Goal: Task Accomplishment & Management: Use online tool/utility

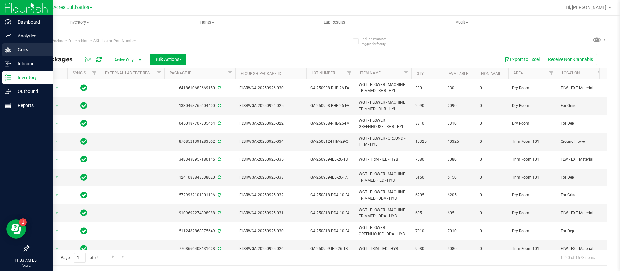
click at [8, 51] on icon at bounding box center [8, 49] width 6 height 5
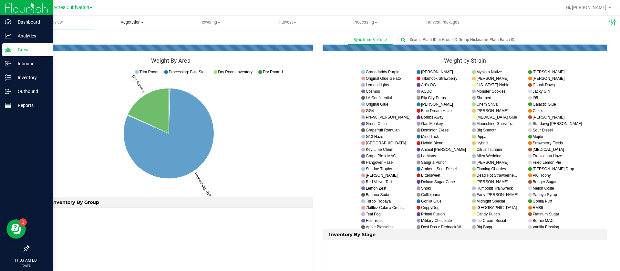
click at [134, 22] on span "Vegetation" at bounding box center [132, 22] width 77 height 6
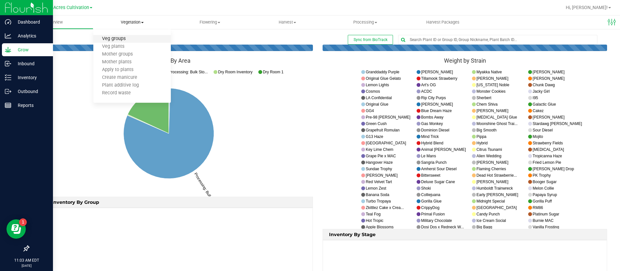
click at [130, 40] on span "Veg groups" at bounding box center [113, 38] width 41 height 5
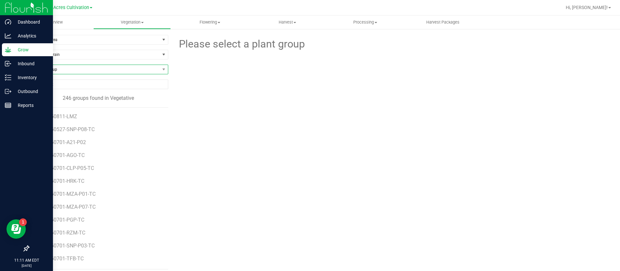
click at [76, 72] on span "Find a Group" at bounding box center [94, 69] width 131 height 9
type input "SCL"
click at [110, 99] on li "GA-250717-SCL-P03-TC" at bounding box center [97, 96] width 137 height 9
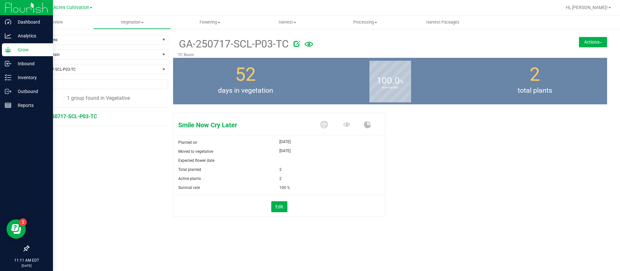
click at [587, 40] on button "Actions" at bounding box center [593, 42] width 28 height 10
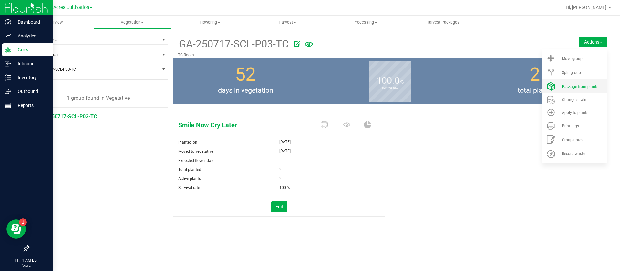
click at [576, 84] on span "Package from plants" at bounding box center [580, 86] width 36 height 5
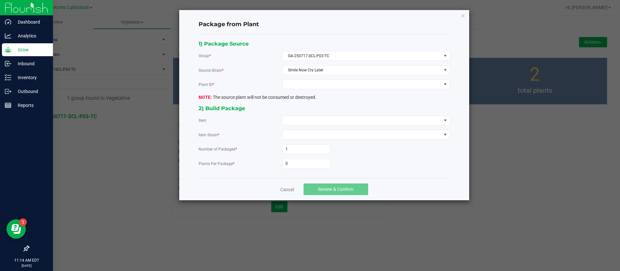
click at [233, 98] on span "The source plant will not be consumed or destroyed." at bounding box center [258, 97] width 118 height 5
click at [320, 86] on span at bounding box center [362, 84] width 159 height 9
click at [319, 109] on li "3559563720242815" at bounding box center [366, 112] width 167 height 11
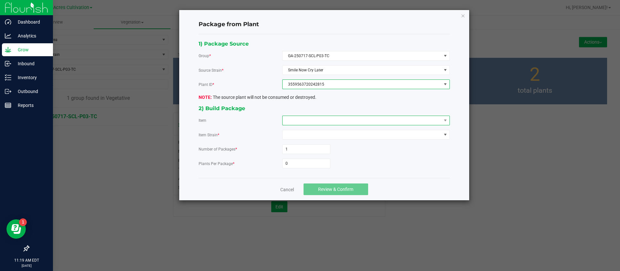
click at [303, 120] on span at bounding box center [362, 120] width 159 height 9
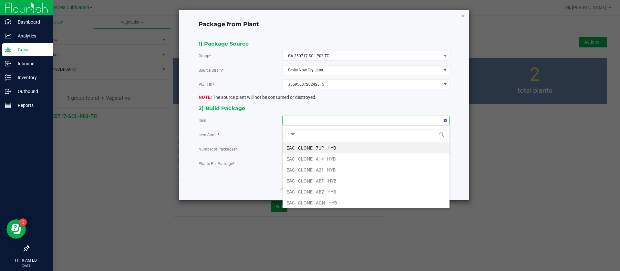
type input "scl"
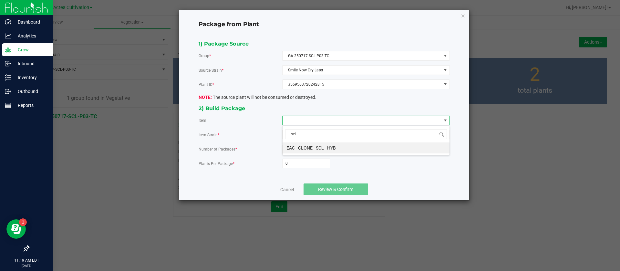
click at [330, 150] on HYB "EAC - CLONE - SCL - HYB" at bounding box center [366, 147] width 167 height 11
click at [301, 165] on input "0" at bounding box center [306, 163] width 47 height 9
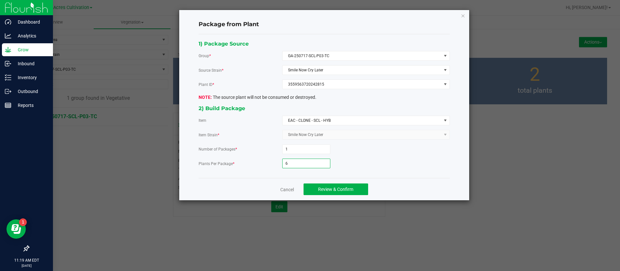
type input "6"
click at [418, 167] on div "6" at bounding box center [366, 164] width 168 height 10
click at [349, 189] on span "Review & Confirm" at bounding box center [335, 189] width 35 height 5
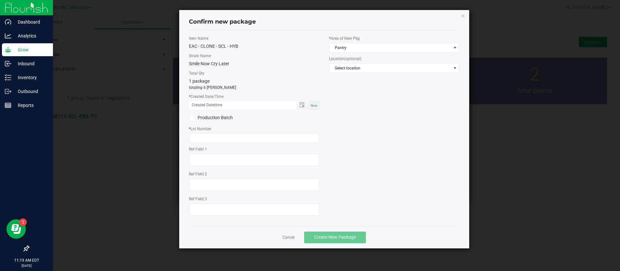
click at [317, 104] on span "Now" at bounding box center [314, 106] width 7 height 4
click at [199, 103] on input "09/26/2025 11:19 AM" at bounding box center [239, 105] width 101 height 8
type input "09/05/2025 11:19 AM"
drag, startPoint x: 211, startPoint y: 141, endPoint x: 193, endPoint y: 148, distance: 19.6
click at [211, 141] on input "text" at bounding box center [254, 138] width 130 height 10
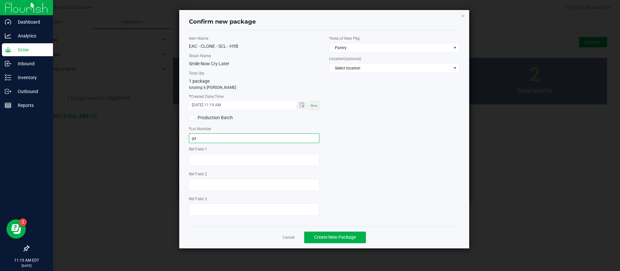
type input "g"
type input "GA-250905-SCL-P03"
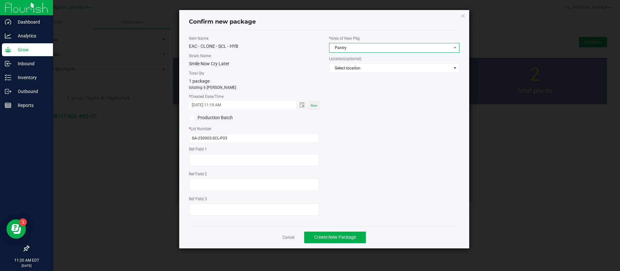
click at [353, 50] on span "Pantry" at bounding box center [390, 47] width 122 height 9
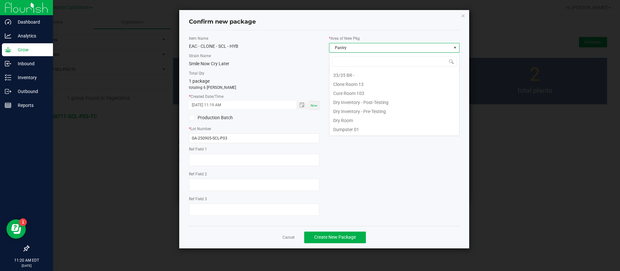
scroll to position [10, 130]
type input "C"
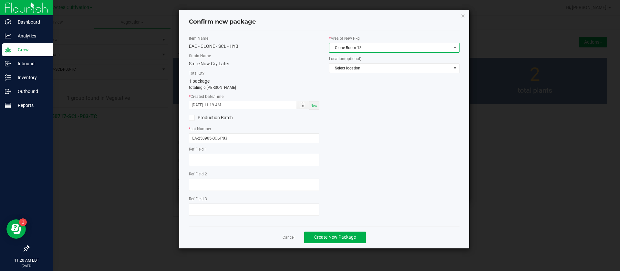
click at [365, 46] on span "Clone Room 13" at bounding box center [390, 47] width 122 height 9
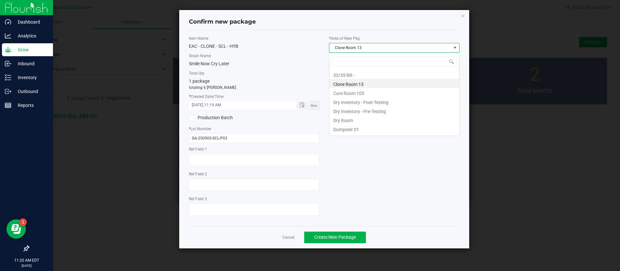
scroll to position [10, 130]
type input "TC"
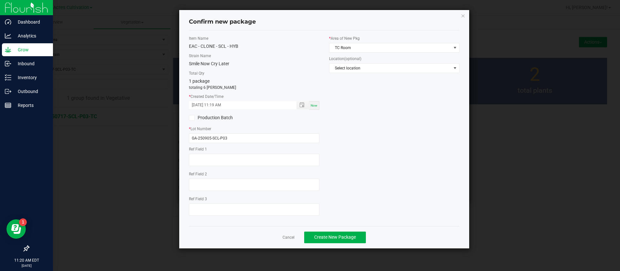
click at [368, 139] on div "Item Name EAC - CLONE - SCL - HYB Strain Name Smile Now Cry Later Total Qty 1 p…" at bounding box center [324, 128] width 280 height 185
click at [259, 135] on input "GA-250905-SCL-P03" at bounding box center [254, 138] width 130 height 10
type input "GA-250905-SCL-P03-TC"
click at [343, 126] on div "Item Name EAC - CLONE - SCL - HYB Strain Name Smile Now Cry Later Total Qty 1 p…" at bounding box center [324, 128] width 280 height 185
click at [439, 175] on div "Item Name EAC - CLONE - SCL - HYB Strain Name Smile Now Cry Later Total Qty 1 p…" at bounding box center [324, 128] width 280 height 185
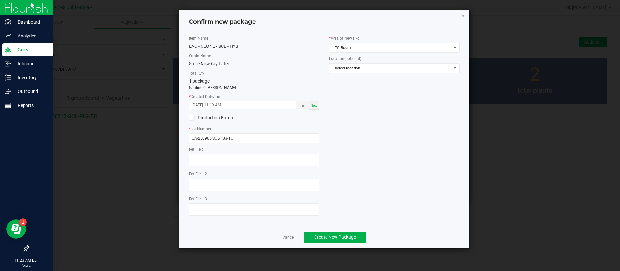
drag, startPoint x: 410, startPoint y: 133, endPoint x: 391, endPoint y: 137, distance: 18.9
click at [398, 134] on div "Item Name EAC - CLONE - SCL - HYB Strain Name Smile Now Cry Later Total Qty 1 p…" at bounding box center [324, 128] width 280 height 185
click at [353, 234] on span "Create New Package" at bounding box center [335, 236] width 42 height 5
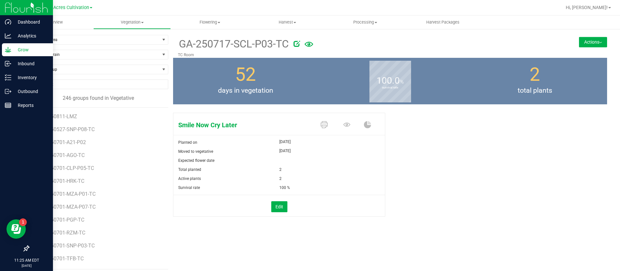
click at [489, 127] on div "Smile Now Cry Later Planted on Aug 5, 2025 Moved to vegetative Aug 5, 2025 Expe…" at bounding box center [390, 171] width 434 height 123
click at [451, 154] on div "Smile Now Cry Later Planted on Aug 5, 2025 Moved to vegetative Aug 5, 2025 Expe…" at bounding box center [390, 171] width 434 height 123
click at [86, 77] on div "Find a Group" at bounding box center [98, 72] width 140 height 15
click at [87, 72] on span "Find a Group" at bounding box center [94, 69] width 131 height 9
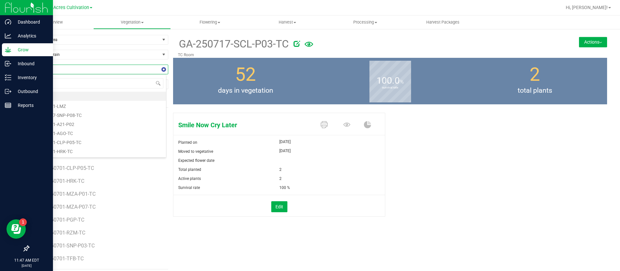
type input "tgn"
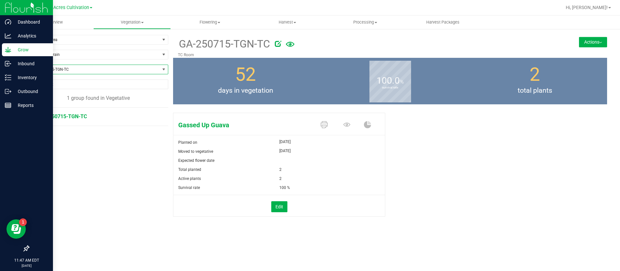
click at [586, 40] on button "Actions" at bounding box center [593, 42] width 28 height 10
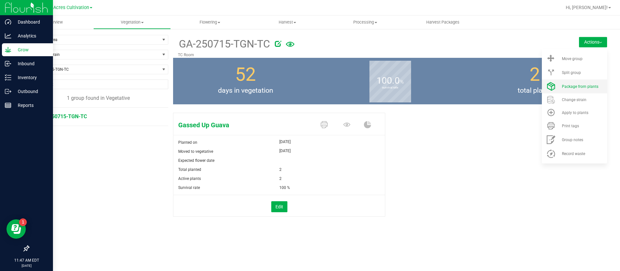
click at [579, 84] on span "Package from plants" at bounding box center [580, 86] width 36 height 5
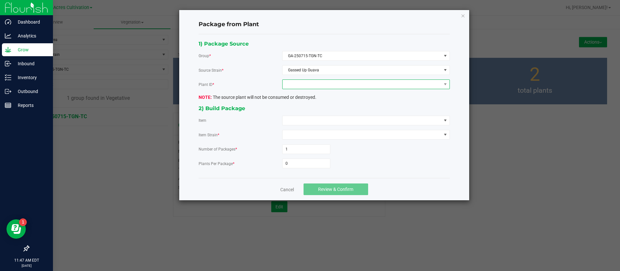
click at [304, 86] on span at bounding box center [362, 84] width 159 height 9
click at [302, 108] on li "2864314243980595" at bounding box center [366, 112] width 167 height 11
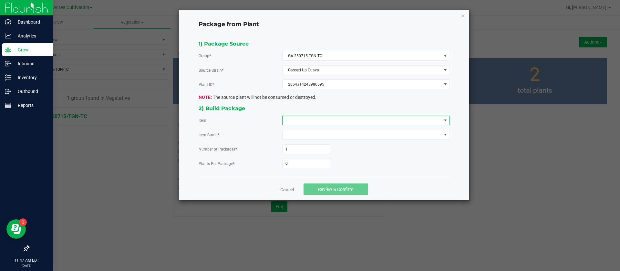
click at [301, 123] on span at bounding box center [362, 120] width 159 height 9
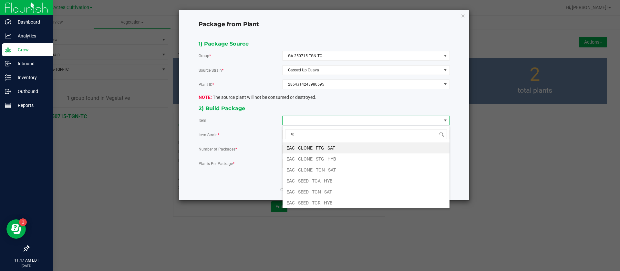
type input "tgn"
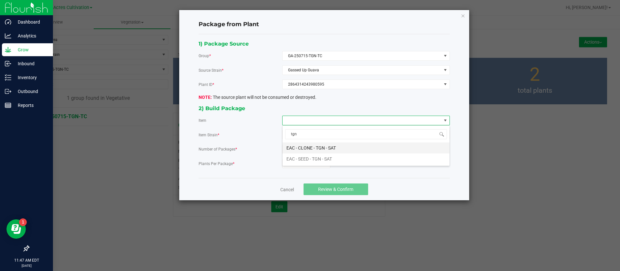
click at [324, 145] on SAT "EAC - CLONE - TGN - SAT" at bounding box center [366, 147] width 167 height 11
click at [310, 161] on input "0" at bounding box center [306, 163] width 47 height 9
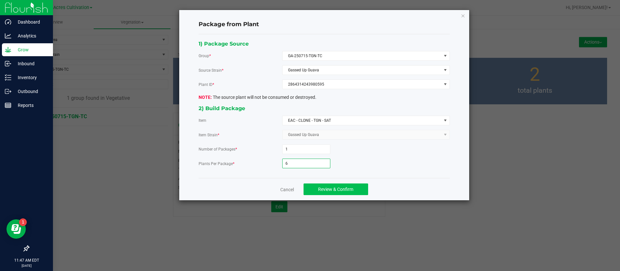
type input "6"
click at [337, 189] on span "Review & Confirm" at bounding box center [335, 189] width 35 height 5
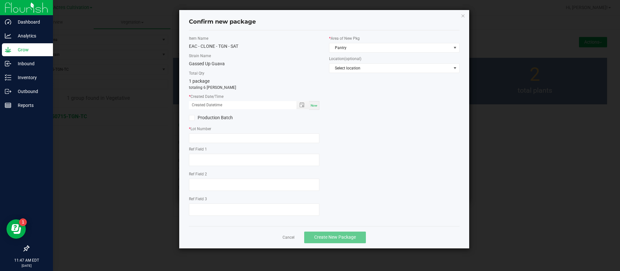
click at [320, 104] on div "Item Name EAC - CLONE - TGN - SAT Strain Name Gassed Up Guava Total Qty 1 packa…" at bounding box center [254, 128] width 140 height 185
click at [312, 107] on span "Now" at bounding box center [314, 106] width 7 height 4
click at [198, 104] on input "09/26/2025 11:47 AM" at bounding box center [239, 105] width 101 height 8
type input "09/05/2025 11:47 AM"
click at [198, 137] on input "text" at bounding box center [254, 138] width 130 height 10
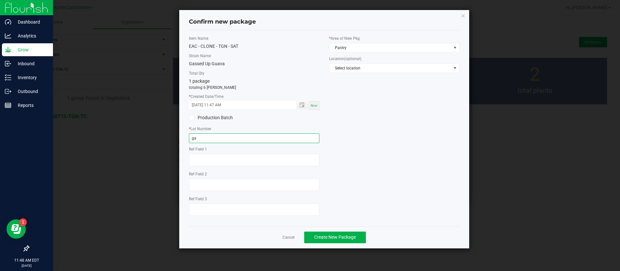
type input "g"
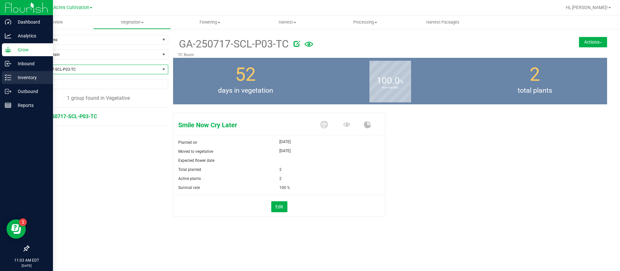
click at [26, 79] on p "Inventory" at bounding box center [30, 78] width 39 height 8
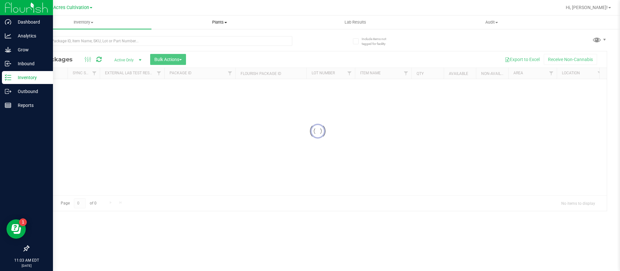
click at [206, 21] on span "Plants" at bounding box center [219, 22] width 135 height 6
click at [180, 36] on li "All plants" at bounding box center [219, 39] width 136 height 8
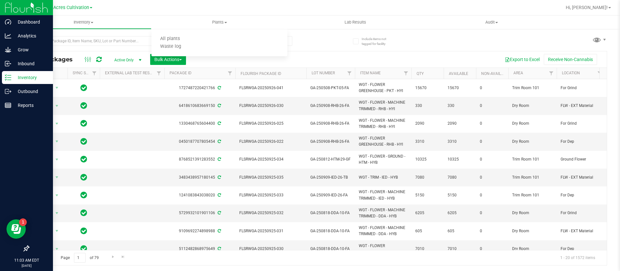
click at [592, 40] on div "All Packages Active Only Active Only Lab Samples Locked All External Internal B…" at bounding box center [317, 147] width 579 height 235
click at [595, 39] on span at bounding box center [596, 39] width 9 height 9
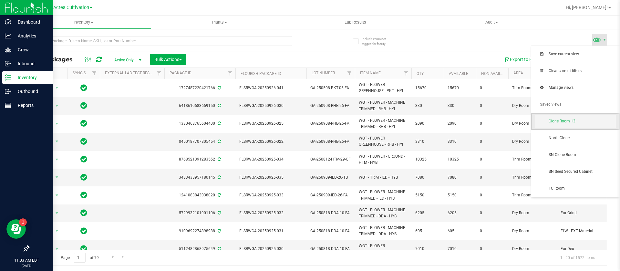
click at [577, 119] on span "Clone Room 13" at bounding box center [582, 121] width 67 height 5
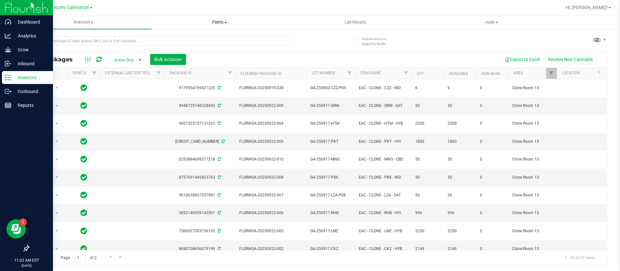
drag, startPoint x: 218, startPoint y: 17, endPoint x: 210, endPoint y: 31, distance: 15.6
click at [218, 17] on uib-tab-heading "Plants All plants Waste log" at bounding box center [219, 22] width 135 height 13
click at [204, 42] on li "All plants" at bounding box center [219, 39] width 136 height 8
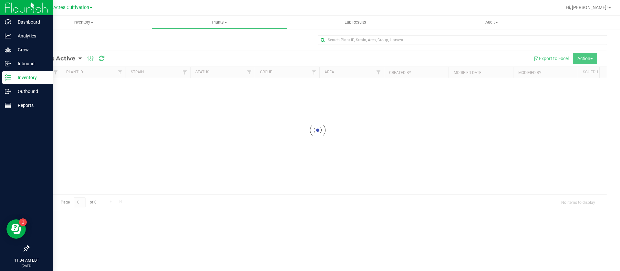
click at [223, 29] on ul "Inventory All packages All inventory Waste log Create inventory Plants All plan…" at bounding box center [326, 23] width 620 height 14
click at [214, 20] on span "Plants" at bounding box center [219, 22] width 135 height 6
click at [174, 40] on span "All plants" at bounding box center [169, 38] width 37 height 5
click at [412, 42] on input "text" at bounding box center [462, 40] width 289 height 10
type input "g"
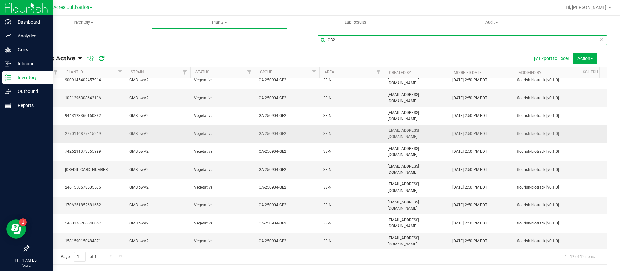
scroll to position [7, 0]
type input "GB2"
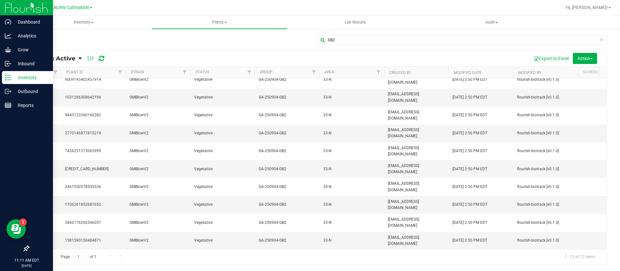
click at [62, 57] on span "Plants: Active" at bounding box center [55, 58] width 42 height 7
click at [55, 97] on span "Plants: Dead" at bounding box center [51, 97] width 26 height 5
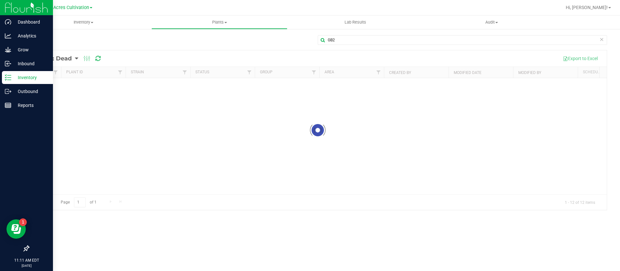
click at [50, 56] on div at bounding box center [318, 130] width 578 height 160
click at [53, 63] on div at bounding box center [318, 130] width 578 height 160
click at [50, 59] on div at bounding box center [318, 130] width 578 height 160
click at [55, 58] on div at bounding box center [318, 130] width 578 height 160
click at [65, 46] on div "GB2" at bounding box center [317, 42] width 579 height 15
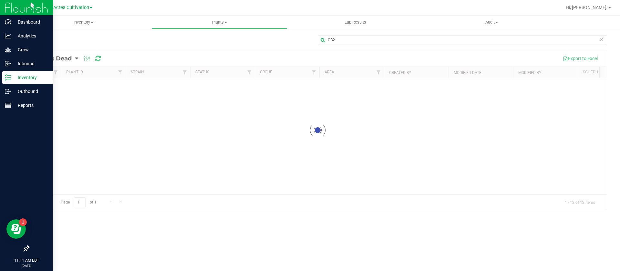
click at [62, 61] on div at bounding box center [318, 130] width 578 height 160
click at [45, 56] on div at bounding box center [318, 130] width 578 height 160
click at [47, 59] on div at bounding box center [318, 130] width 578 height 160
click at [70, 65] on div at bounding box center [318, 130] width 578 height 160
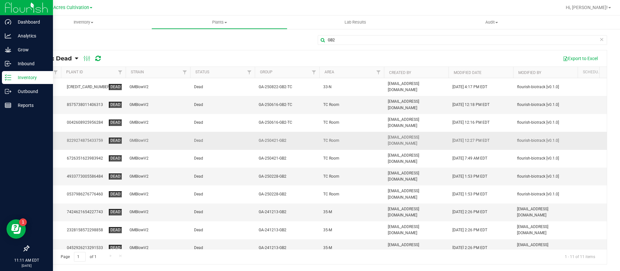
click at [48, 132] on td at bounding box center [45, 141] width 32 height 18
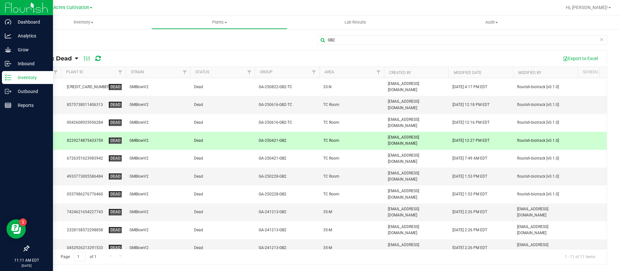
click at [46, 136] on icon at bounding box center [45, 140] width 7 height 8
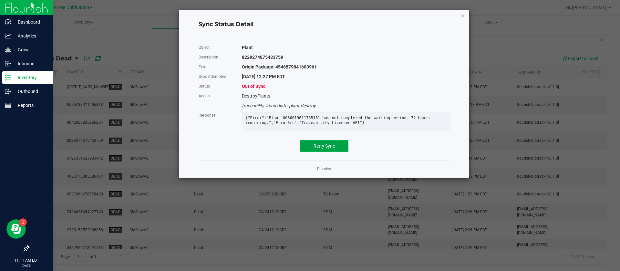
click at [315, 149] on span "Retry Sync" at bounding box center [324, 145] width 21 height 5
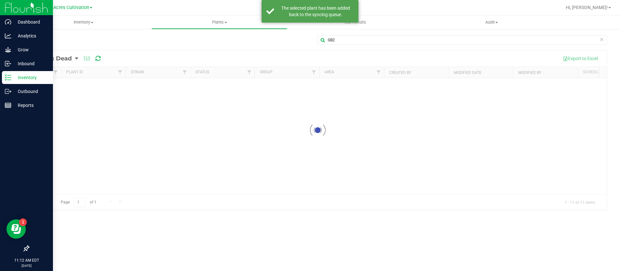
click at [235, 146] on div at bounding box center [318, 130] width 578 height 160
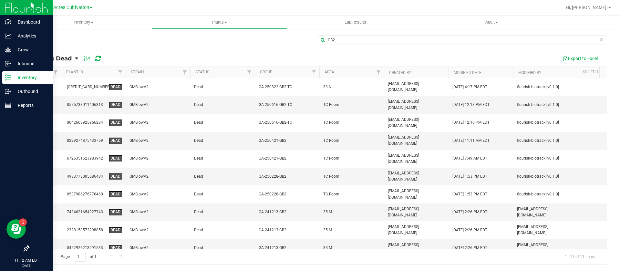
click at [157, 36] on div "GB2" at bounding box center [317, 42] width 579 height 15
